Goal: Task Accomplishment & Management: Manage account settings

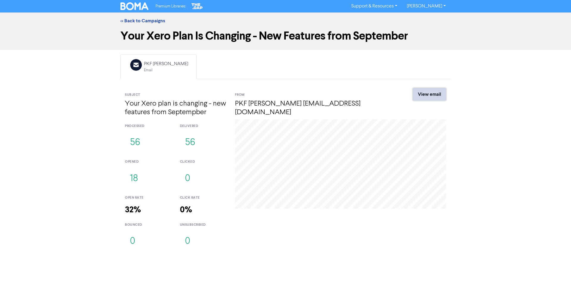
click at [423, 95] on link "View email" at bounding box center [429, 94] width 33 height 12
click at [155, 21] on link "<< Back to Campaigns" at bounding box center [142, 21] width 45 height 6
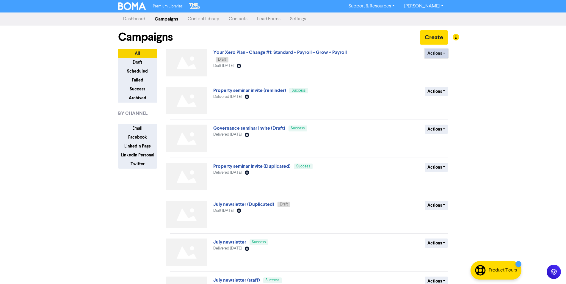
click at [440, 51] on button "Actions" at bounding box center [436, 53] width 23 height 9
click at [449, 76] on button "Duplicate" at bounding box center [448, 76] width 47 height 10
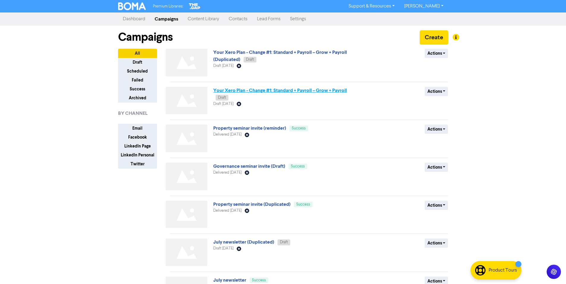
click at [269, 89] on link "Your Xero Plan - Change #1: Standard + Payroll – Grow + Payroll" at bounding box center [280, 90] width 134 height 6
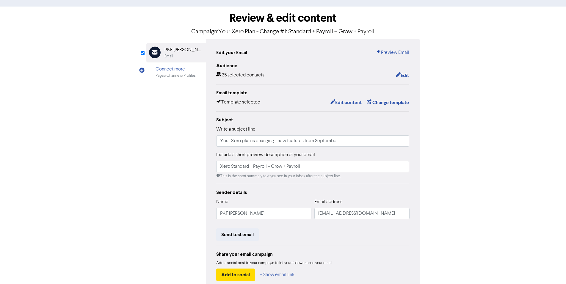
scroll to position [57, 0]
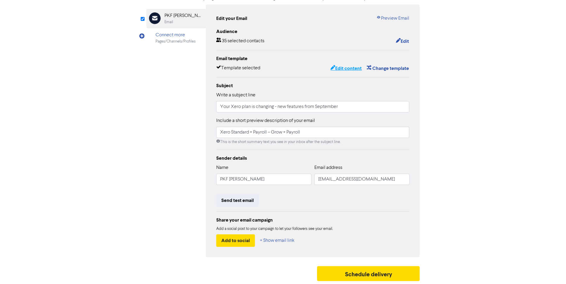
click at [345, 68] on button "Edit content" at bounding box center [346, 69] width 32 height 8
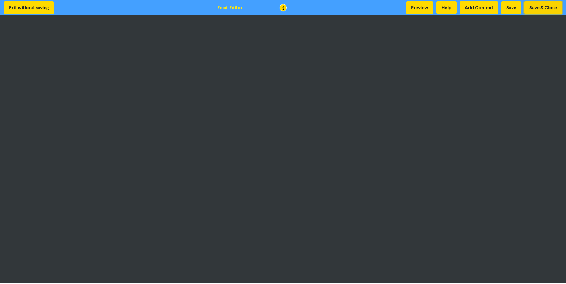
click at [532, 8] on button "Save & Close" at bounding box center [543, 7] width 38 height 12
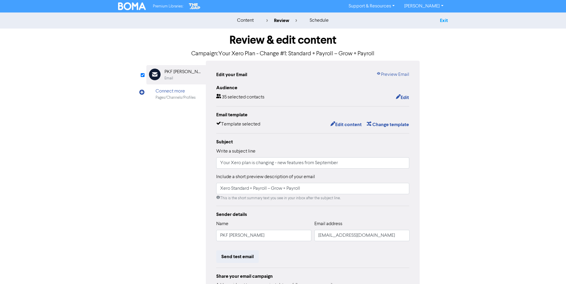
click at [442, 21] on link "Exit" at bounding box center [444, 21] width 8 height 6
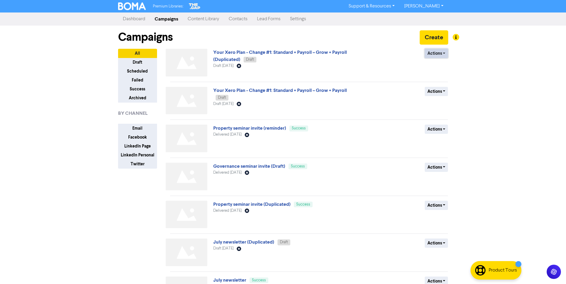
click at [442, 54] on button "Actions" at bounding box center [436, 53] width 23 height 9
click at [445, 66] on button "Delete" at bounding box center [448, 66] width 47 height 10
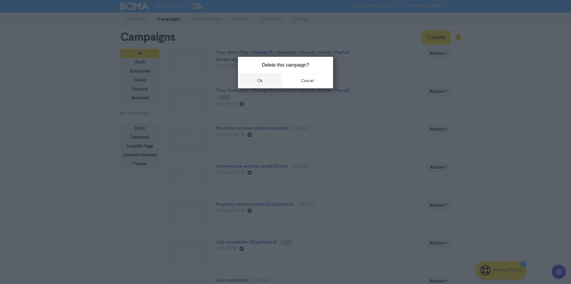
click at [260, 81] on button "ok" at bounding box center [260, 80] width 44 height 15
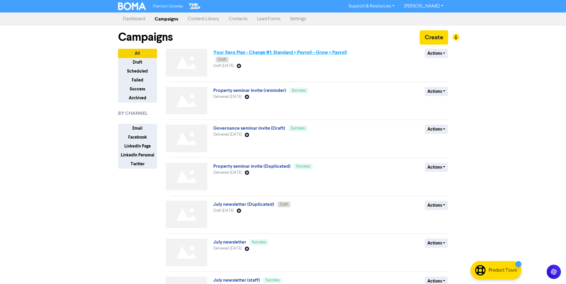
click at [294, 53] on link "Your Xero Plan - Change #1: Standard + Payroll – Grow + Payroll" at bounding box center [280, 52] width 134 height 6
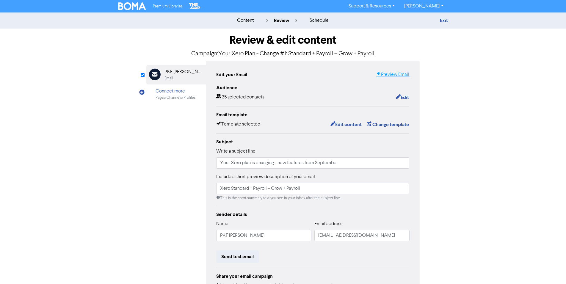
click at [389, 73] on link "Preview Email" at bounding box center [392, 74] width 33 height 7
click at [445, 18] on link "Exit" at bounding box center [444, 21] width 8 height 6
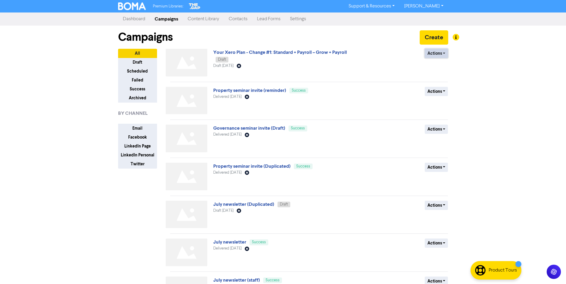
click at [435, 54] on button "Actions" at bounding box center [436, 53] width 23 height 9
click at [447, 76] on button "Duplicate" at bounding box center [448, 76] width 47 height 10
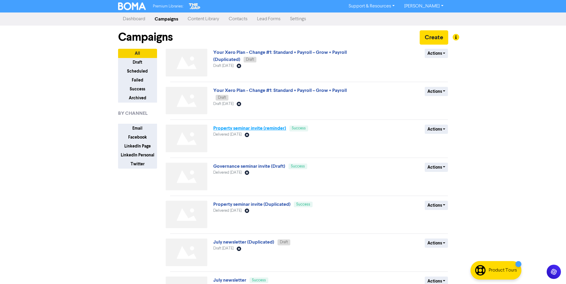
click at [231, 127] on link "Property seminar invite (reminder)" at bounding box center [249, 128] width 73 height 6
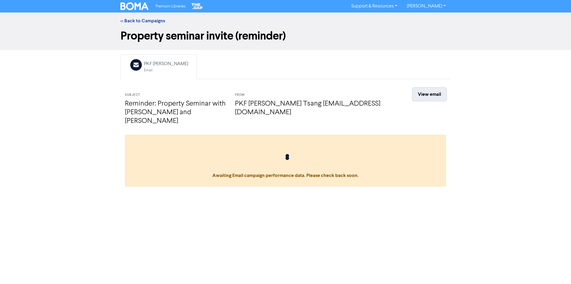
drag, startPoint x: 431, startPoint y: 91, endPoint x: 447, endPoint y: 90, distance: 16.1
click at [431, 91] on link "View email" at bounding box center [429, 94] width 33 height 12
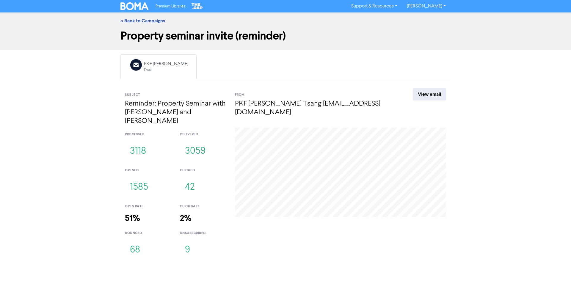
click at [15, 195] on div "<< Back to Campaigns Property seminar invite (reminder) Email Created with Sket…" at bounding box center [285, 137] width 571 height 250
